Goal: Transaction & Acquisition: Obtain resource

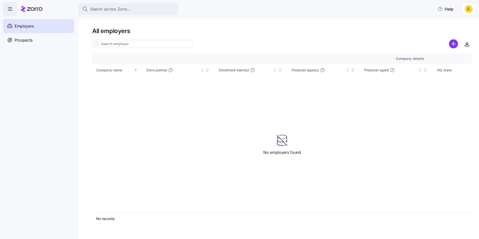
click at [468, 8] on html "Search across Zorro... Help Employers Demo employers Prospects Demo prospects A…" at bounding box center [239, 118] width 479 height 236
click at [375, 33] on html "Search across Zorro... Help Employers Demo employers Prospects Demo prospects A…" at bounding box center [239, 118] width 479 height 236
click at [40, 37] on div "Prospects" at bounding box center [38, 40] width 71 height 14
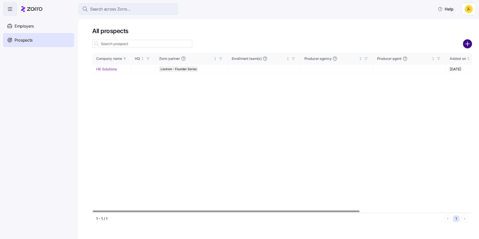
click at [465, 43] on circle "add icon" at bounding box center [468, 44] width 8 height 8
type input "Lockton - Founder Series"
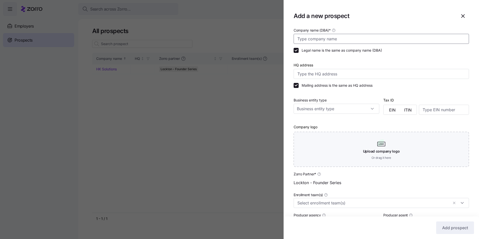
click at [327, 40] on input "Company name (DBA) *" at bounding box center [381, 39] width 175 height 10
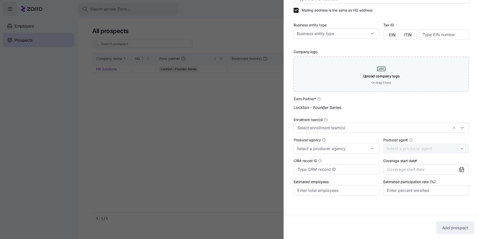
scroll to position [76, 0]
type input "Black Bear Diner"
click at [391, 127] on input "Enrollment team(s)" at bounding box center [373, 127] width 151 height 7
click at [360, 112] on div "Lockton - Founder Series" at bounding box center [381, 107] width 175 height 10
click at [368, 146] on div at bounding box center [337, 148] width 86 height 10
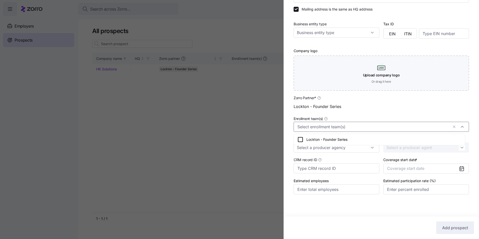
click at [357, 127] on input "Enrollment team(s)" at bounding box center [373, 127] width 151 height 7
click at [347, 137] on div "Lockton - Founder Series" at bounding box center [380, 140] width 164 height 6
click at [357, 151] on input "Producer agency" at bounding box center [337, 148] width 86 height 10
click at [346, 161] on div "Lockton - Founder Series" at bounding box center [336, 162] width 80 height 10
type input "Lockton - Founder Series"
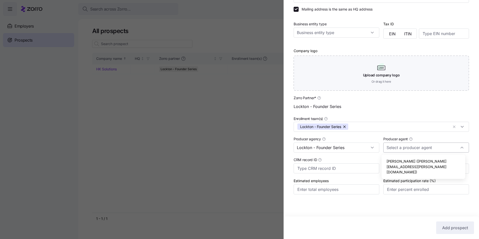
click at [403, 149] on input "Producer agent" at bounding box center [426, 148] width 86 height 10
click at [411, 160] on span "Jackson Lee (jackson.lee@lockton.com)" at bounding box center [424, 167] width 74 height 16
type input "Jackson Lee (jackson.lee@lockton.com)"
click at [459, 166] on icon at bounding box center [462, 169] width 6 height 6
click at [460, 169] on icon at bounding box center [462, 169] width 4 height 4
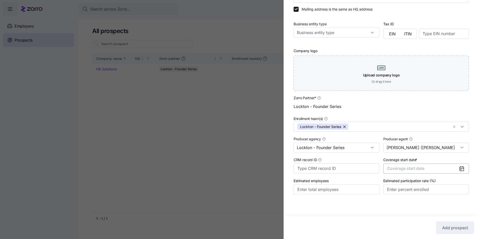
click at [409, 171] on span "Coverage start date" at bounding box center [405, 168] width 37 height 5
click at [457, 183] on icon "button" at bounding box center [456, 184] width 5 height 5
click at [403, 196] on button "Jan" at bounding box center [398, 196] width 25 height 11
click at [433, 152] on input "Jackson Lee (jackson.lee@lockton.com)" at bounding box center [426, 148] width 86 height 10
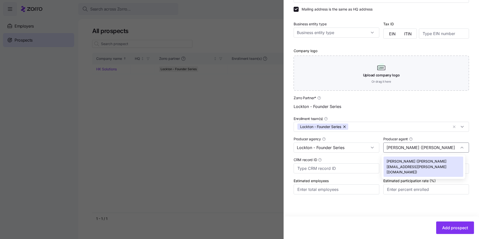
click at [374, 158] on div "CRM record ID" at bounding box center [337, 165] width 86 height 17
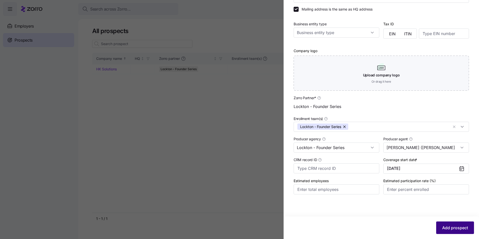
click at [461, 230] on span "Add prospect" at bounding box center [455, 228] width 26 height 6
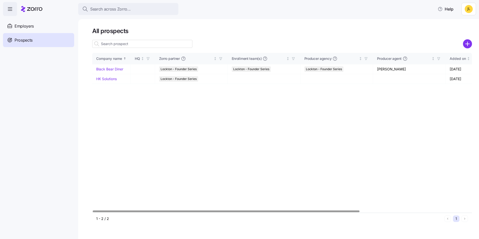
drag, startPoint x: 119, startPoint y: 69, endPoint x: 111, endPoint y: 111, distance: 43.3
click at [111, 111] on div "Company name HQ Zorro partner Enrollment team(s) Producer agency Producer agent…" at bounding box center [282, 133] width 380 height 160
click at [115, 68] on link "Black Bear Diner" at bounding box center [109, 69] width 27 height 4
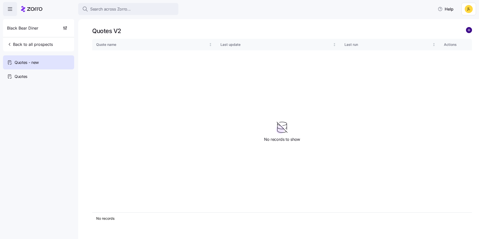
click at [468, 30] on circle "add icon" at bounding box center [469, 30] width 6 height 6
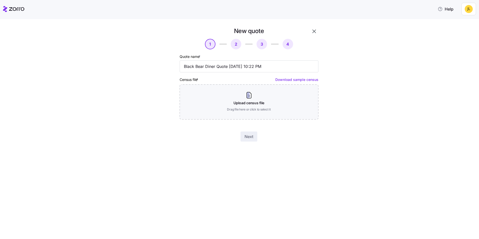
click at [299, 80] on link "Download sample census" at bounding box center [296, 79] width 43 height 4
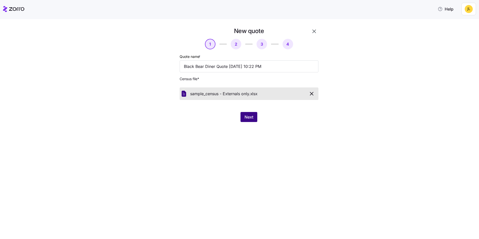
click at [245, 116] on span "Next" at bounding box center [249, 117] width 9 height 6
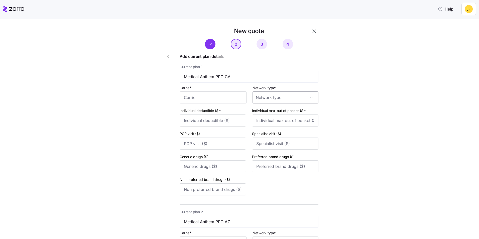
click at [271, 97] on input "Network type *" at bounding box center [286, 97] width 66 height 12
click at [275, 97] on input "Network type *" at bounding box center [286, 97] width 66 height 12
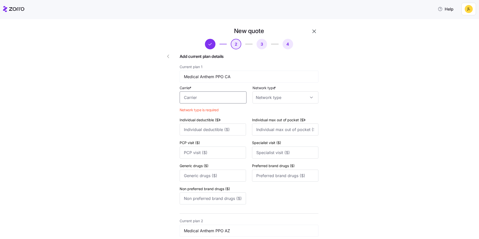
click at [194, 98] on input "Carrier *" at bounding box center [213, 97] width 67 height 12
drag, startPoint x: 397, startPoint y: 134, endPoint x: 388, endPoint y: 136, distance: 8.9
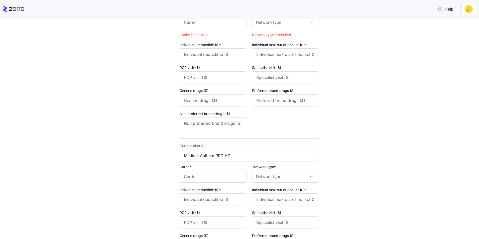
scroll to position [25, 0]
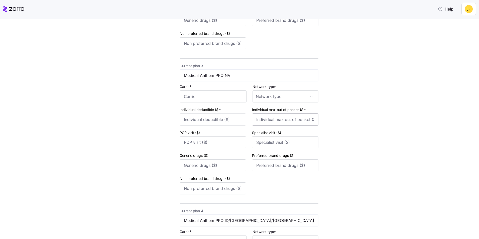
scroll to position [285, 0]
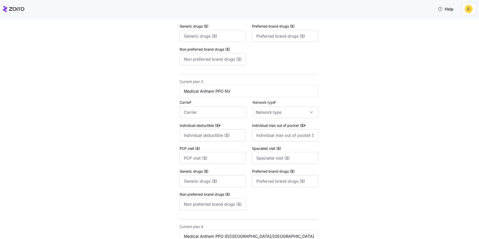
click at [378, 107] on div "New quote 2 3 4 Add current plan details Current plan 1 Medical Anthem PPO CA C…" at bounding box center [243, 147] width 458 height 811
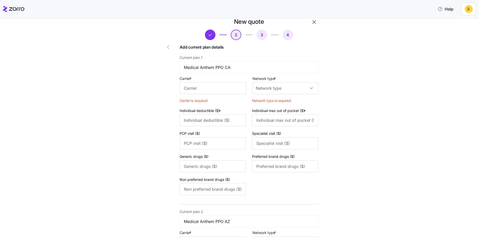
scroll to position [0, 0]
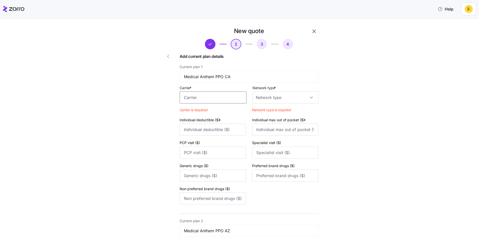
click at [211, 99] on input "Carrier *" at bounding box center [213, 97] width 67 height 12
drag, startPoint x: 400, startPoint y: 110, endPoint x: 396, endPoint y: 110, distance: 4.0
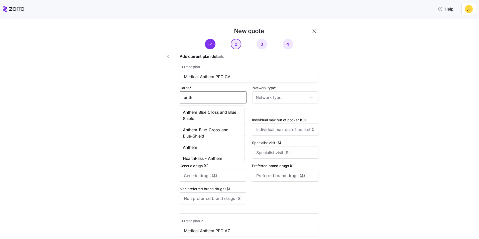
click at [204, 99] on input "anth" at bounding box center [213, 97] width 67 height 12
click at [209, 148] on div "Anthem" at bounding box center [211, 147] width 64 height 11
type input "Anthem"
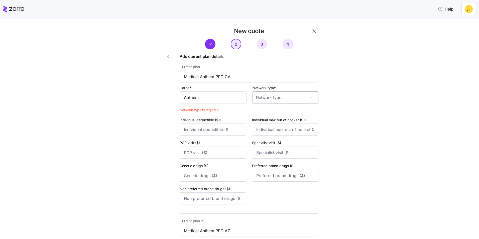
click at [291, 97] on input "Network type *" at bounding box center [286, 97] width 66 height 12
click at [276, 142] on div "PPO" at bounding box center [284, 144] width 62 height 11
type input "PPO"
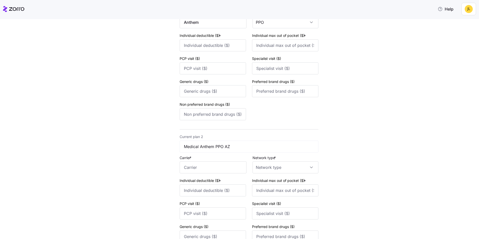
scroll to position [100, 0]
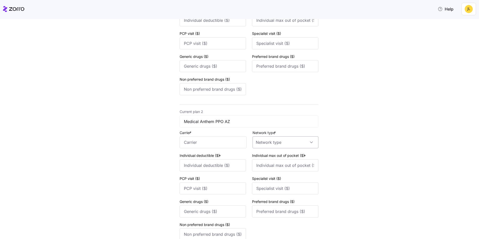
click at [280, 142] on input "Network type *" at bounding box center [286, 142] width 66 height 12
click at [266, 188] on div "PPO" at bounding box center [284, 189] width 62 height 11
type input "PPO"
click at [212, 141] on input "Carrier *" at bounding box center [213, 142] width 67 height 12
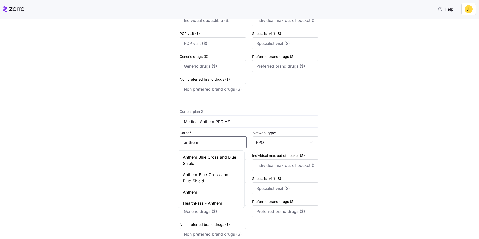
click at [211, 192] on div "Anthem" at bounding box center [211, 192] width 64 height 11
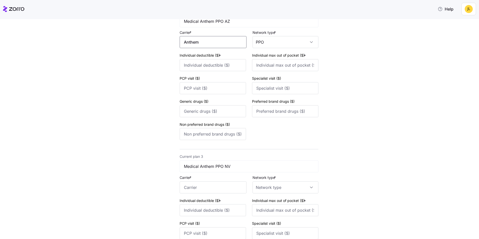
scroll to position [226, 0]
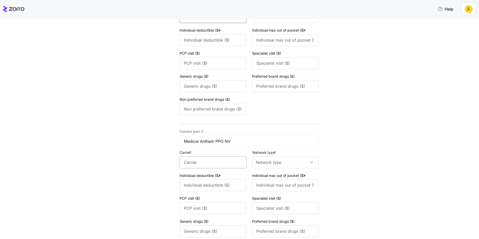
type input "Anthem"
click at [210, 161] on input "Carrier *" at bounding box center [213, 162] width 67 height 12
click at [225, 207] on div "Anthem" at bounding box center [211, 212] width 64 height 11
type input "Anthem"
click at [272, 159] on input "Network type *" at bounding box center [286, 162] width 66 height 12
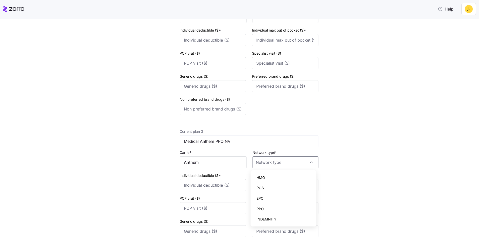
click at [276, 207] on div "PPO" at bounding box center [284, 209] width 62 height 11
type input "PPO"
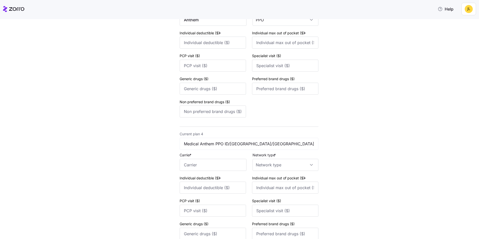
scroll to position [376, 0]
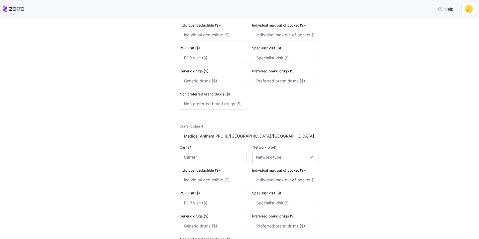
click at [267, 161] on input "Network type *" at bounding box center [286, 157] width 66 height 12
click at [272, 201] on div "PPO" at bounding box center [284, 204] width 62 height 11
type input "PPO"
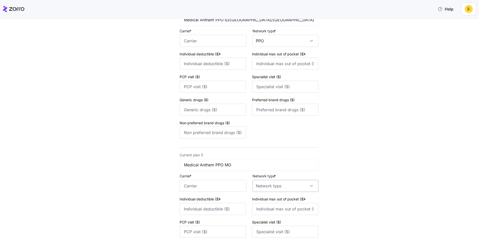
scroll to position [501, 0]
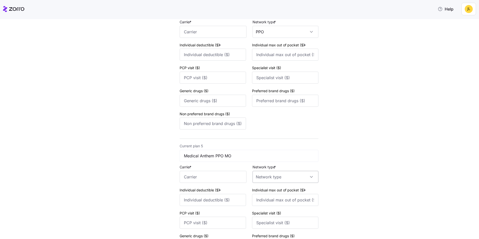
click at [267, 172] on input "Network type *" at bounding box center [286, 177] width 66 height 12
click at [265, 152] on div "PPO" at bounding box center [284, 151] width 62 height 11
type input "PPO"
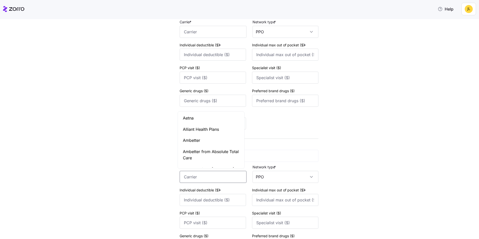
click at [224, 177] on input "Carrier *" at bounding box center [213, 177] width 67 height 12
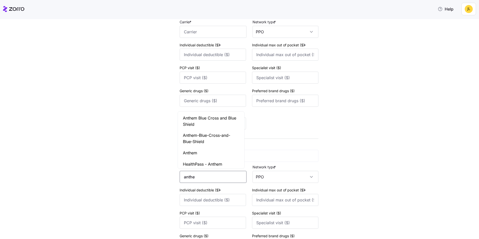
click at [211, 152] on div "Anthem" at bounding box center [211, 152] width 64 height 11
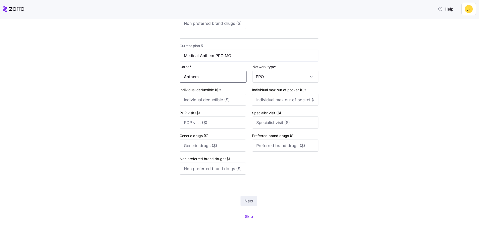
scroll to position [576, 0]
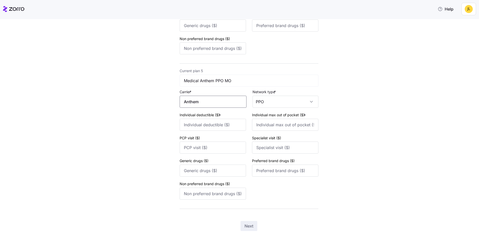
type input "Anthem"
click at [207, 127] on input "Individual deductible ($) *" at bounding box center [213, 125] width 66 height 12
type input "6000"
type input "6500"
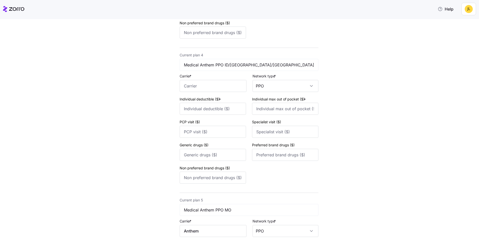
scroll to position [426, 0]
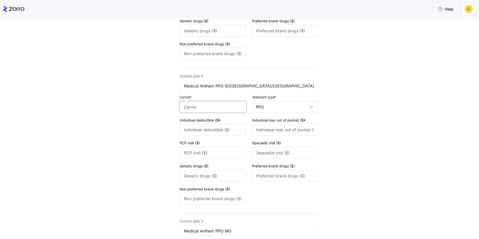
click at [207, 110] on input "Carrier *" at bounding box center [213, 107] width 67 height 12
click at [210, 153] on div "Anthem" at bounding box center [211, 156] width 64 height 11
type input "Anthem"
click at [209, 131] on input "Individual deductible ($) *" at bounding box center [213, 130] width 66 height 12
type input "6000"
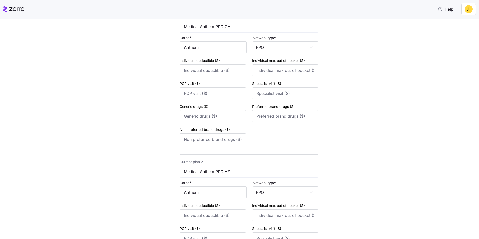
scroll to position [0, 0]
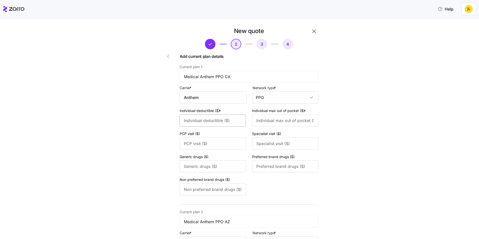
type input "6500"
click at [210, 121] on input "Individual deductible ($) *" at bounding box center [213, 121] width 66 height 12
type input "6000"
type input "6500"
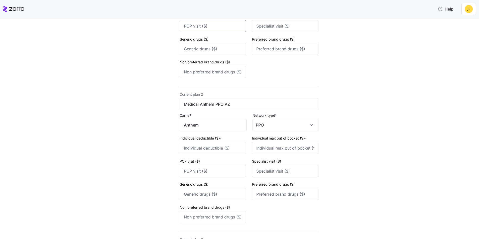
scroll to position [125, 0]
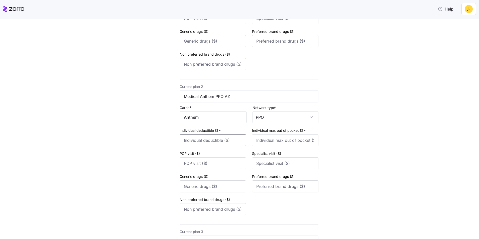
click at [220, 139] on input "Individual deductible ($) *" at bounding box center [213, 140] width 66 height 12
type input "6000"
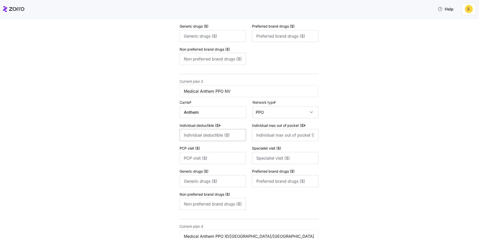
type input "6500"
click at [226, 137] on input "Individual deductible ($) *" at bounding box center [213, 135] width 66 height 12
type input "6000"
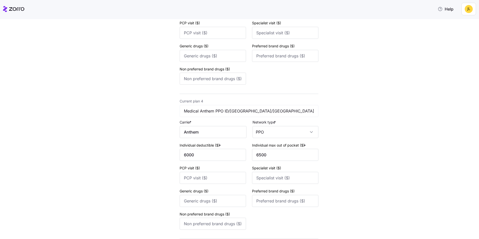
scroll to position [426, 0]
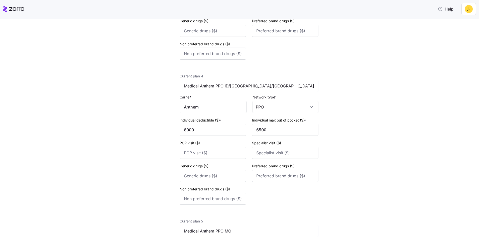
type input "6500"
drag, startPoint x: 425, startPoint y: 70, endPoint x: 419, endPoint y: 75, distance: 7.0
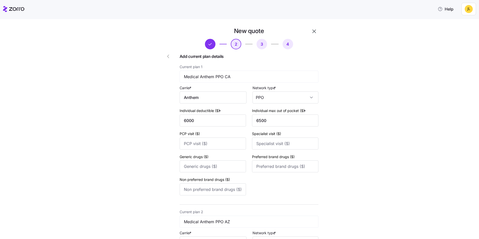
scroll to position [25, 0]
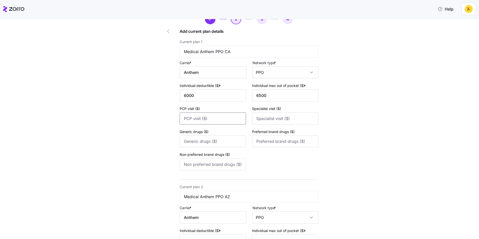
click at [214, 117] on input "PCP visit ($)" at bounding box center [213, 119] width 66 height 12
type input "35"
type input "60"
click at [216, 165] on input "Non preferred brand drugs ($)" at bounding box center [213, 164] width 66 height 12
type input "75"
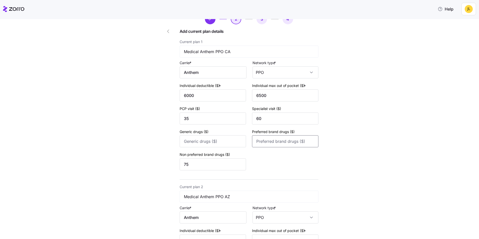
click at [283, 140] on input "Preferred brand drugs ($)" at bounding box center [285, 141] width 66 height 12
type input "50"
click at [222, 142] on input "Generic drugs ($)" at bounding box center [213, 141] width 66 height 12
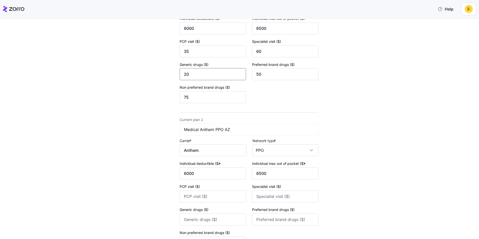
scroll to position [100, 0]
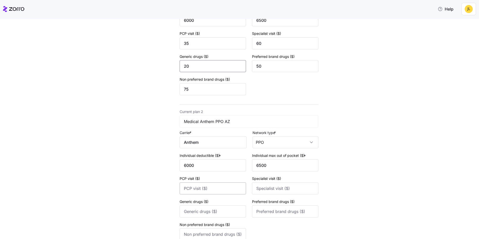
type input "20"
click at [212, 190] on input "PCP visit ($)" at bounding box center [213, 188] width 66 height 12
type input "35"
type input "60"
type input "20"
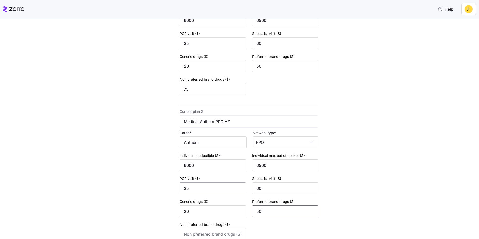
type input "50"
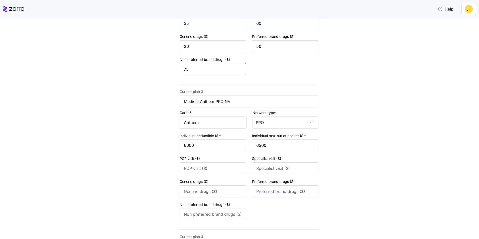
scroll to position [302, 0]
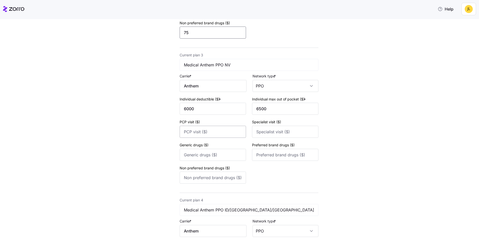
type input "75"
click at [211, 134] on input "PCP visit ($)" at bounding box center [213, 132] width 66 height 12
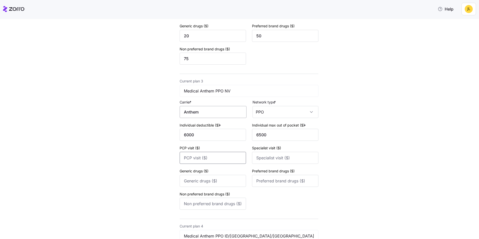
scroll to position [252, 0]
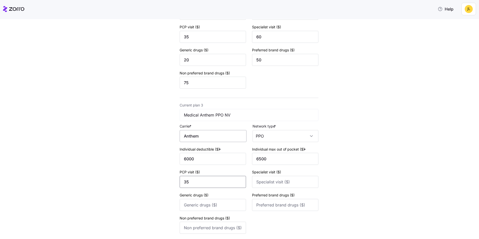
type input "35"
type input "60"
type input "20"
type input "50"
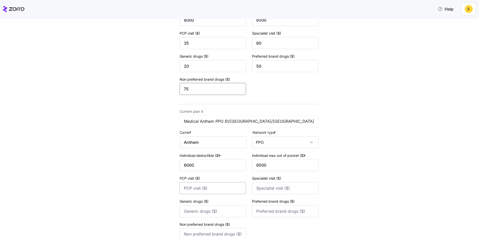
scroll to position [402, 0]
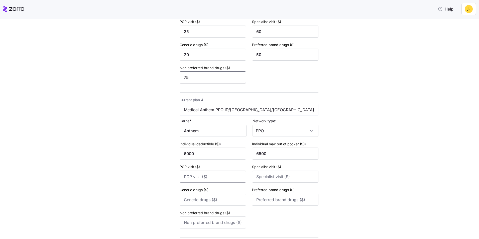
type input "75"
click at [214, 178] on input "PCP visit ($)" at bounding box center [213, 177] width 66 height 12
type input "35"
type input "60"
type input "20"
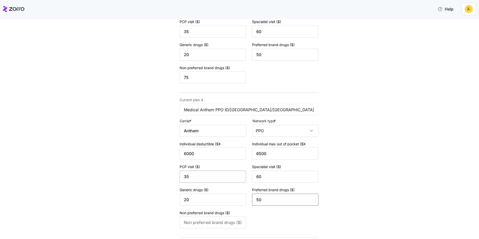
type input "50"
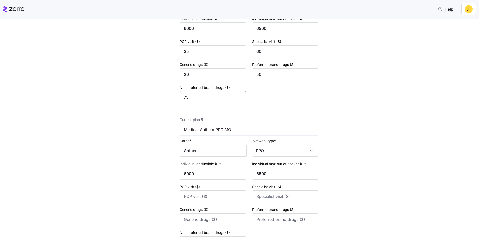
scroll to position [553, 0]
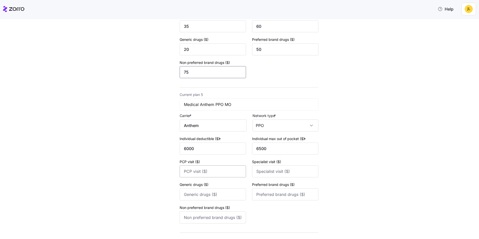
type input "75"
click at [218, 172] on input "PCP visit ($)" at bounding box center [213, 171] width 66 height 12
type input "35"
type input "60"
type input "20"
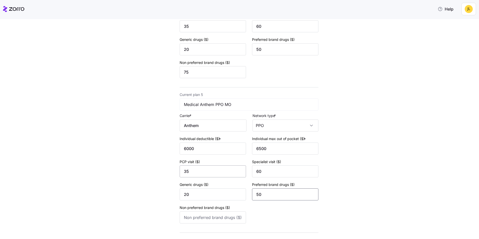
type input "50"
type input "75"
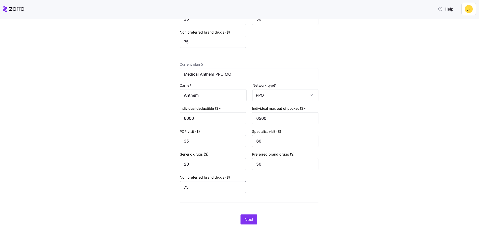
scroll to position [587, 0]
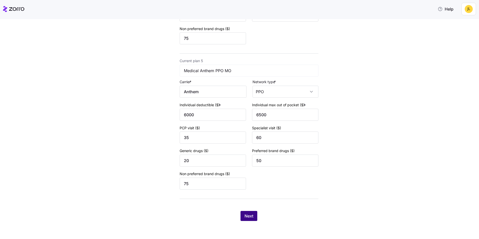
click at [245, 214] on span "Next" at bounding box center [249, 216] width 9 height 6
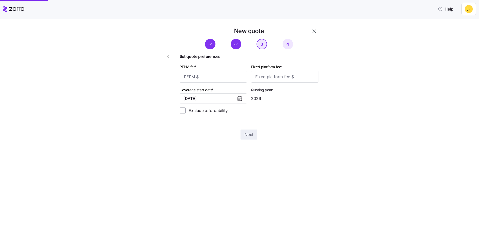
scroll to position [0, 0]
click at [222, 76] on input "PEPM fee *" at bounding box center [213, 77] width 67 height 12
click at [337, 148] on div "New quote 3 4 Set quote preferences PEPM fee * Fixed platform fee * Coverage st…" at bounding box center [239, 129] width 479 height 220
click at [396, 72] on div "New quote 3 4 Set quote preferences PEPM fee * Fixed platform fee * Coverage st…" at bounding box center [243, 91] width 458 height 128
click at [216, 75] on input "PEPM fee *" at bounding box center [213, 77] width 67 height 12
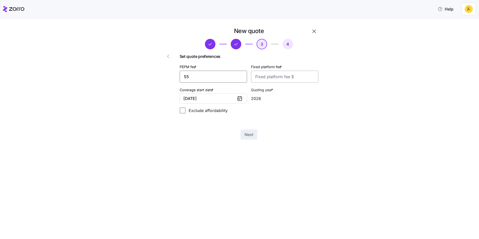
type input "55"
click at [287, 77] on input "Fixed platform fee *" at bounding box center [284, 77] width 67 height 12
type input "100"
click at [253, 133] on span "Next" at bounding box center [249, 135] width 9 height 6
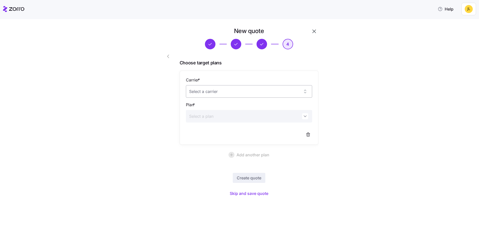
click at [304, 92] on input "Carrier *" at bounding box center [249, 91] width 126 height 13
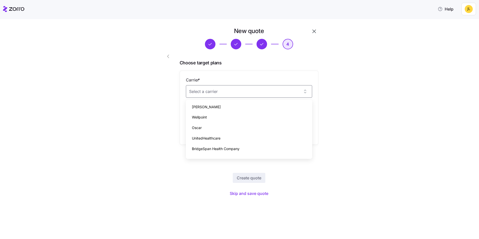
click at [349, 93] on div "New quote 4 Choose target plans Carrier * Plan * Add another plan Create quote …" at bounding box center [243, 115] width 458 height 177
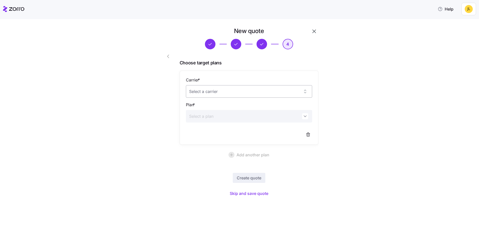
click at [278, 94] on input "Carrier *" at bounding box center [249, 91] width 126 height 13
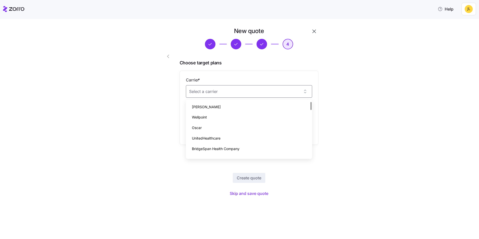
click at [341, 120] on div "New quote 4 Choose target plans Carrier * Plan * Add another plan Create quote …" at bounding box center [243, 115] width 458 height 177
click at [298, 91] on input "Carrier *" at bounding box center [249, 91] width 126 height 13
click at [241, 106] on div "Anthem" at bounding box center [249, 107] width 122 height 11
type input "Anthem"
click at [264, 114] on input "Plan *" at bounding box center [249, 116] width 126 height 13
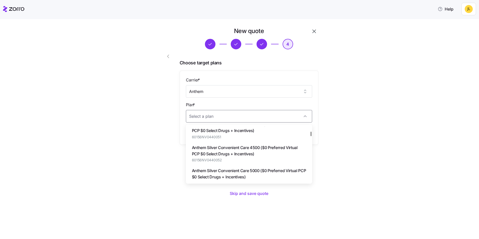
scroll to position [100, 0]
click at [271, 151] on span "Anthem Silver Convenient Care 4500 ($0 Preferred Virtual PCP $0 Select Drugs + …" at bounding box center [249, 150] width 114 height 13
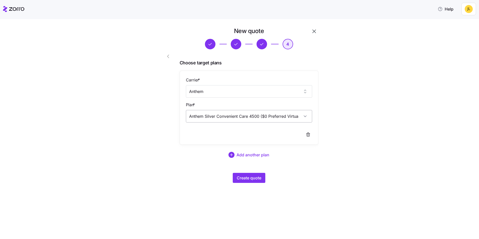
click at [293, 118] on input "Anthem Silver Convenient Care 4500 ($0 Preferred Virtual PCP $0 Select Drugs + …" at bounding box center [249, 116] width 126 height 13
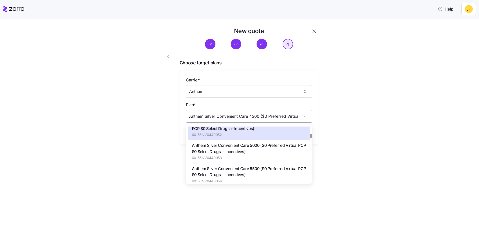
scroll to position [150, 0]
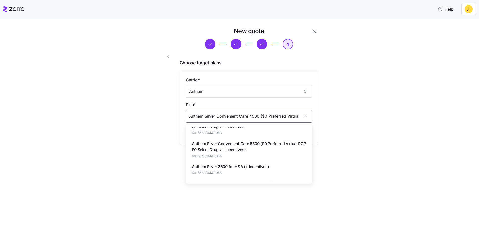
click at [264, 150] on span "Anthem Silver Convenient Care 5500 ($0 Preferred Virtual PCP $0 Select Drugs + …" at bounding box center [249, 147] width 114 height 13
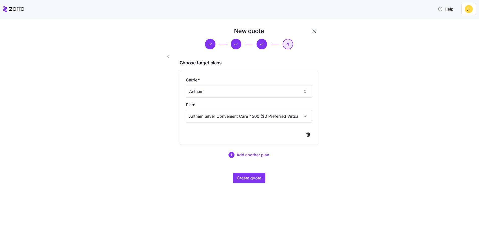
type input "Anthem Silver Convenient Care 5500 ($0 Preferred Virtual PCP $0 Select Drugs + …"
click at [261, 179] on span "Create quote" at bounding box center [249, 178] width 25 height 6
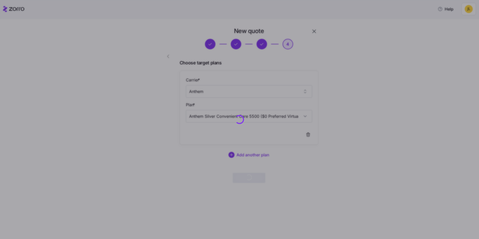
click at [106, 42] on div at bounding box center [239, 119] width 479 height 239
click at [249, 95] on div at bounding box center [239, 119] width 479 height 239
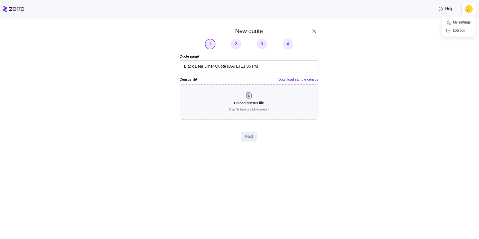
click at [469, 9] on html "Help New quote 1 2 3 4 Quote name * Black Bear Diner Quote 09/16/2025 11:06 PM …" at bounding box center [239, 118] width 479 height 236
click at [460, 31] on div "Log out" at bounding box center [456, 31] width 20 height 6
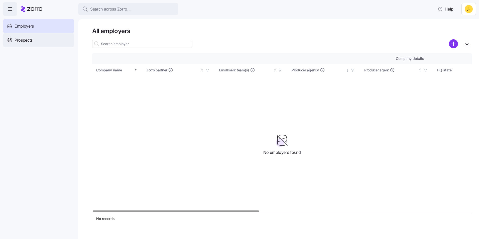
click at [49, 42] on div "Prospects" at bounding box center [38, 40] width 71 height 14
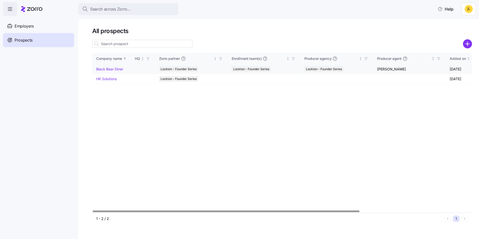
click at [119, 70] on link "Black Bear Diner" at bounding box center [109, 69] width 27 height 4
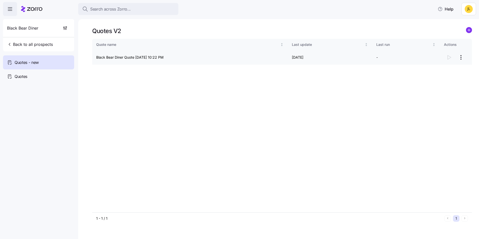
click at [461, 56] on html "Search across Zorro... Help Black Bear Diner Back to all prospects Quotes - new…" at bounding box center [239, 118] width 479 height 236
click at [439, 75] on div "Delete quote" at bounding box center [441, 78] width 46 height 8
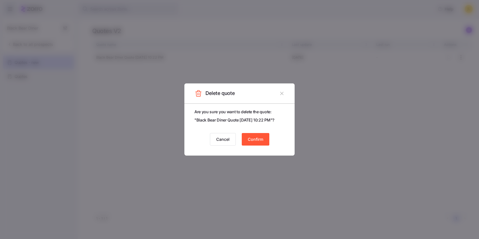
click at [260, 140] on span "Confirm" at bounding box center [256, 139] width 16 height 6
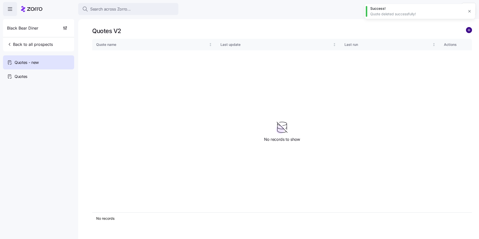
click at [469, 29] on circle "add icon" at bounding box center [469, 30] width 6 height 6
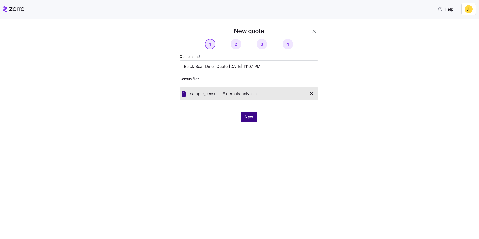
click at [248, 118] on span "Next" at bounding box center [249, 117] width 9 height 6
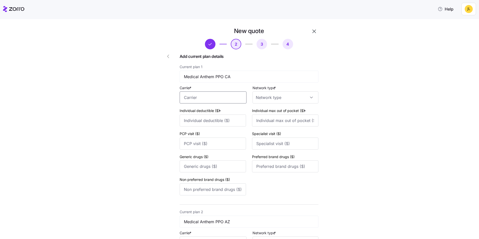
click at [219, 101] on input "Carrier *" at bounding box center [213, 97] width 67 height 12
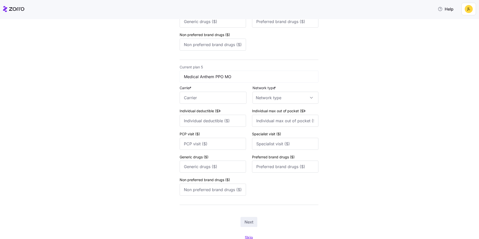
scroll to position [611, 0]
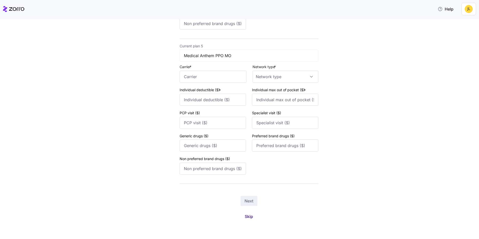
click at [247, 216] on span "Skip" at bounding box center [249, 217] width 8 height 6
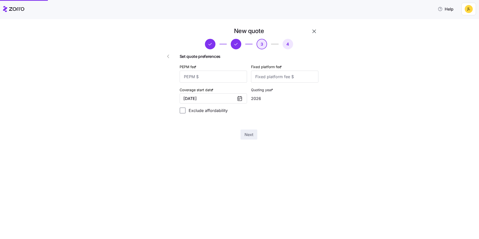
scroll to position [0, 0]
click at [211, 75] on input "PEPM fee *" at bounding box center [213, 77] width 67 height 12
type input "55"
type input "100"
click at [247, 138] on button "Next" at bounding box center [249, 135] width 17 height 10
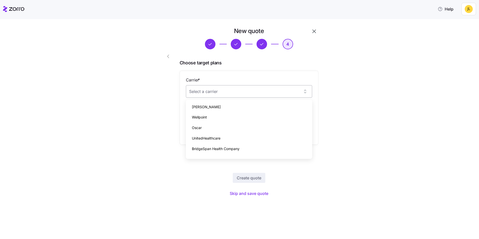
click at [225, 94] on input "Carrier *" at bounding box center [249, 91] width 126 height 13
click at [229, 108] on div "Anthem" at bounding box center [249, 107] width 122 height 11
type input "Anthem"
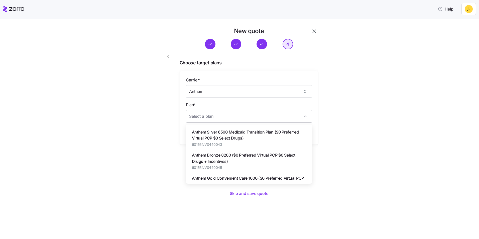
click at [236, 118] on input "Plan *" at bounding box center [249, 116] width 126 height 13
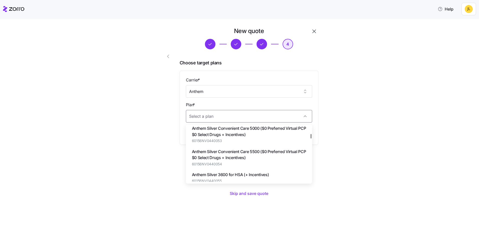
scroll to position [150, 0]
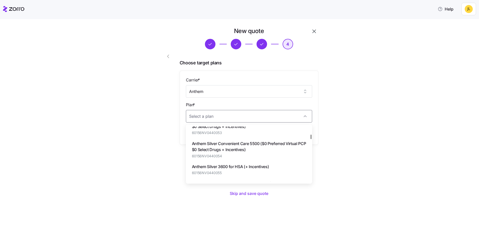
click at [268, 148] on span "Anthem Silver Convenient Care 5500 ($0 Preferred Virtual PCP $0 Select Drugs + …" at bounding box center [249, 147] width 114 height 13
type input "Anthem Silver Convenient Care 5500 ($0 Preferred Virtual PCP $0 Select Drugs + …"
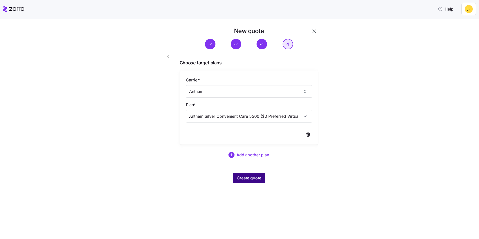
click at [257, 176] on span "Create quote" at bounding box center [249, 178] width 25 height 6
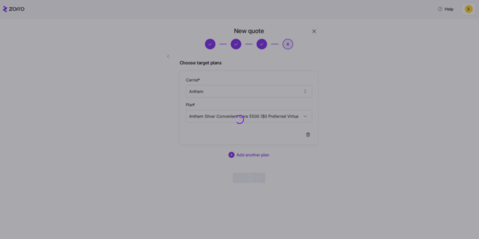
click at [383, 145] on div at bounding box center [239, 119] width 479 height 239
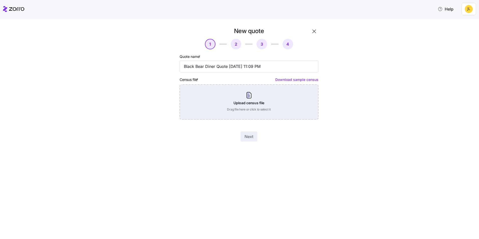
click at [246, 97] on div "Upload census file Drag file here or click to select it" at bounding box center [249, 101] width 139 height 35
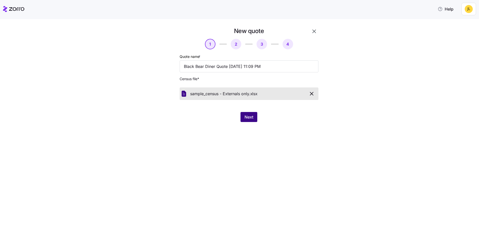
click at [254, 113] on button "Next" at bounding box center [249, 117] width 17 height 10
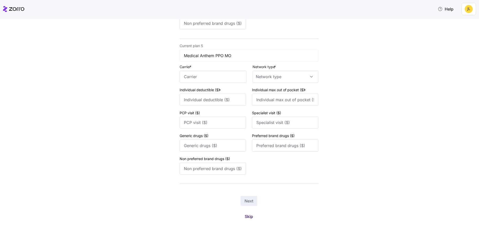
click at [248, 218] on span "Skip" at bounding box center [249, 217] width 8 height 6
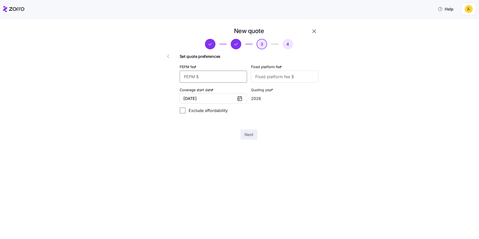
click at [215, 80] on input "PEPM fee *" at bounding box center [213, 77] width 67 height 12
type input "55"
type input "100"
click at [253, 136] on span "Next" at bounding box center [249, 135] width 9 height 6
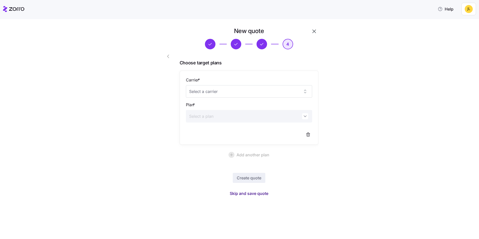
click at [260, 192] on span "Skip and save quote" at bounding box center [249, 193] width 39 height 6
